Goal: Task Accomplishment & Management: Manage account settings

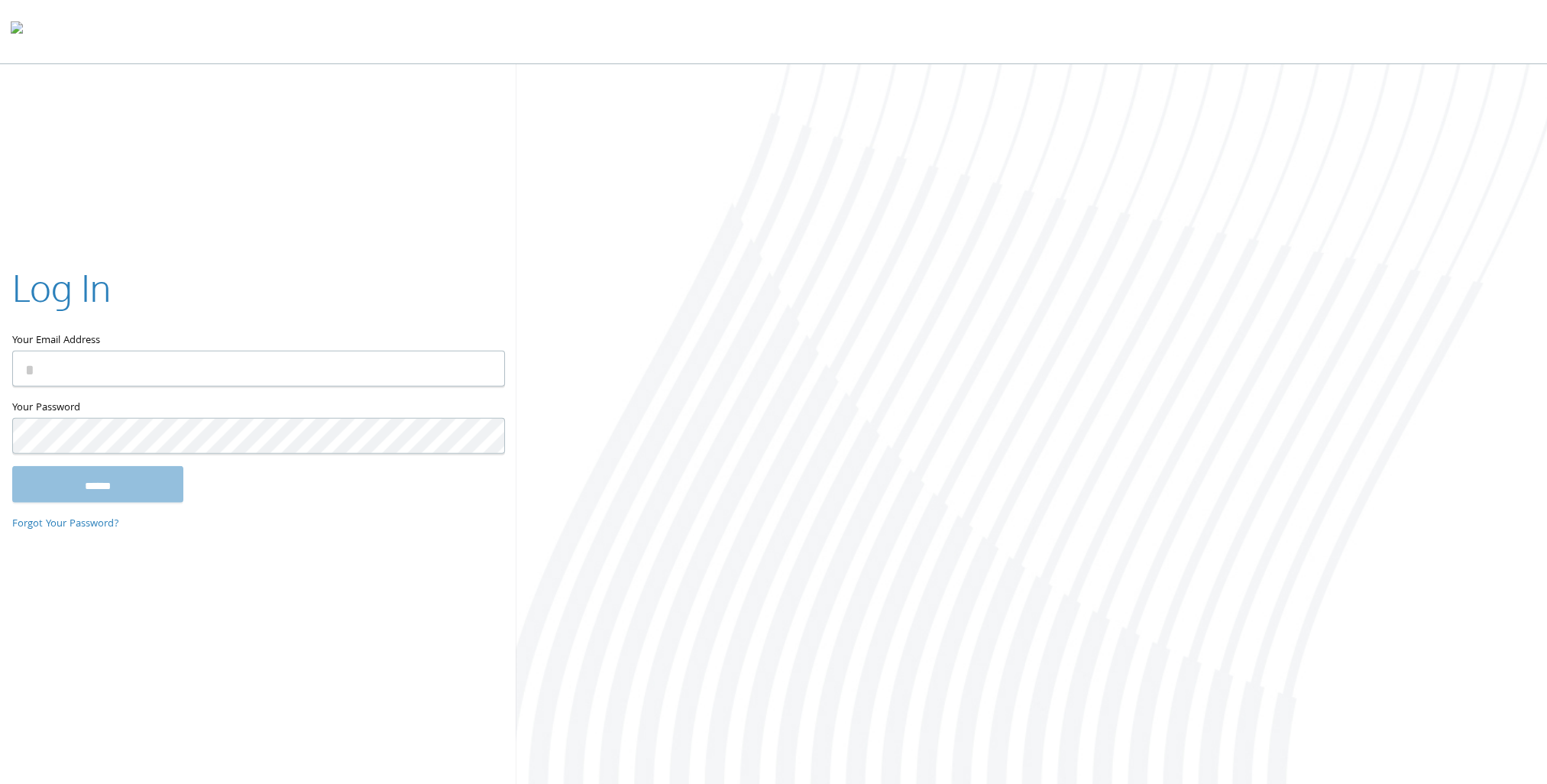
type input "**********"
click at [116, 490] on input "******" at bounding box center [97, 483] width 171 height 36
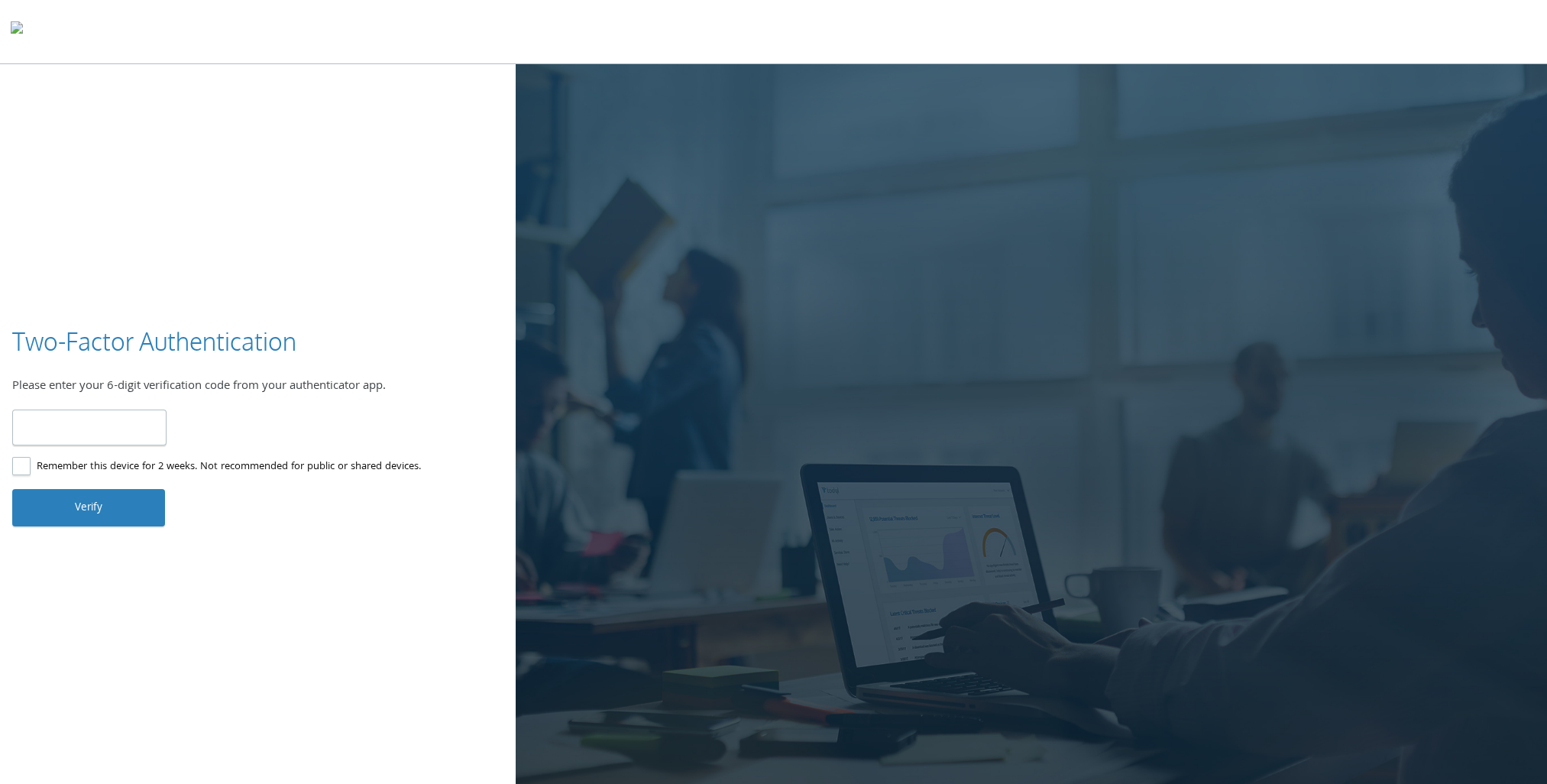
type input "******"
